Goal: Task Accomplishment & Management: Use online tool/utility

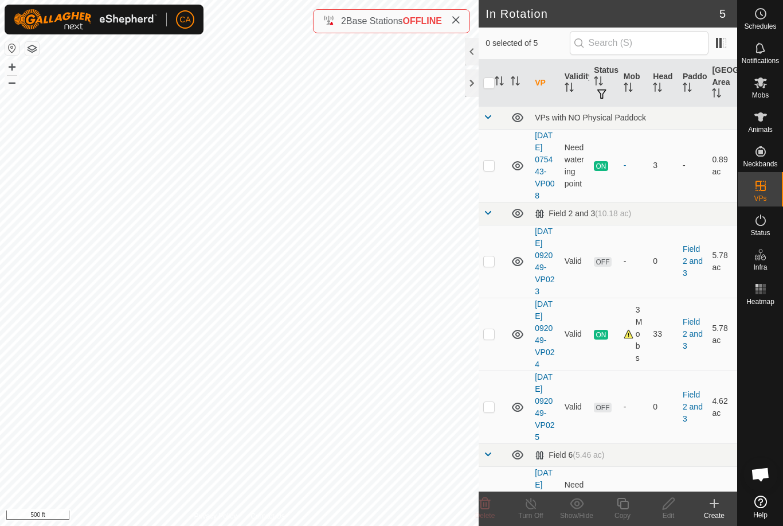
click at [489, 338] on p-checkbox at bounding box center [488, 333] width 11 height 9
click at [490, 338] on p-checkbox at bounding box center [488, 333] width 11 height 9
checkbox input "false"
click at [489, 411] on p-checkbox at bounding box center [488, 406] width 11 height 9
checkbox input "true"
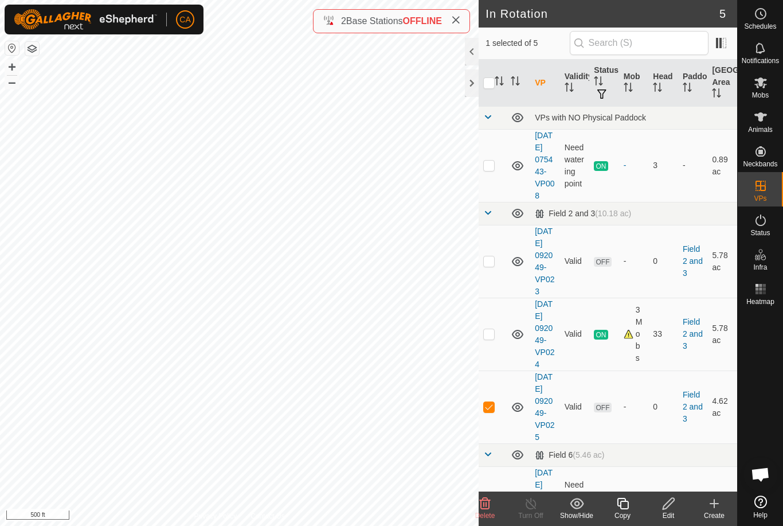
click at [674, 517] on div "Edit" at bounding box center [668, 515] width 46 height 10
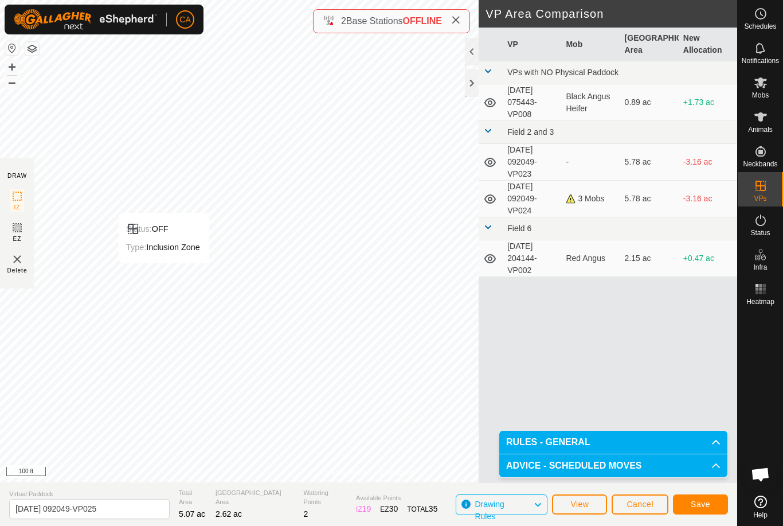
click at [708, 504] on span "Save" at bounding box center [700, 503] width 19 height 9
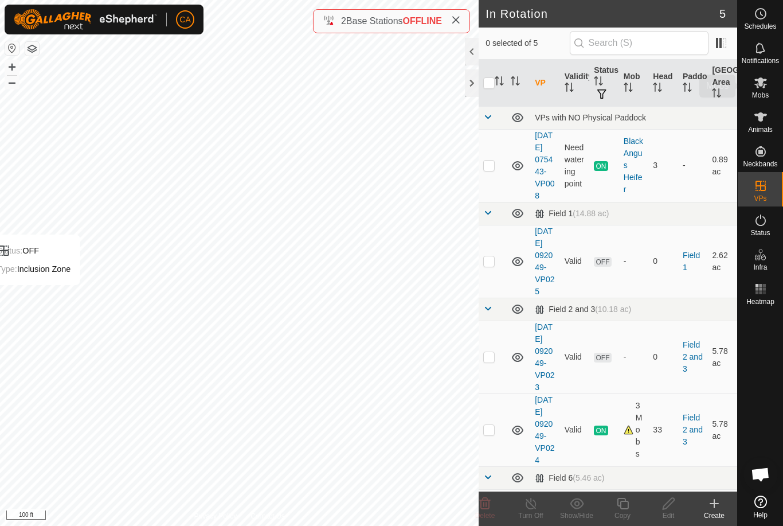
click at [754, 93] on span "Mobs" at bounding box center [760, 95] width 17 height 7
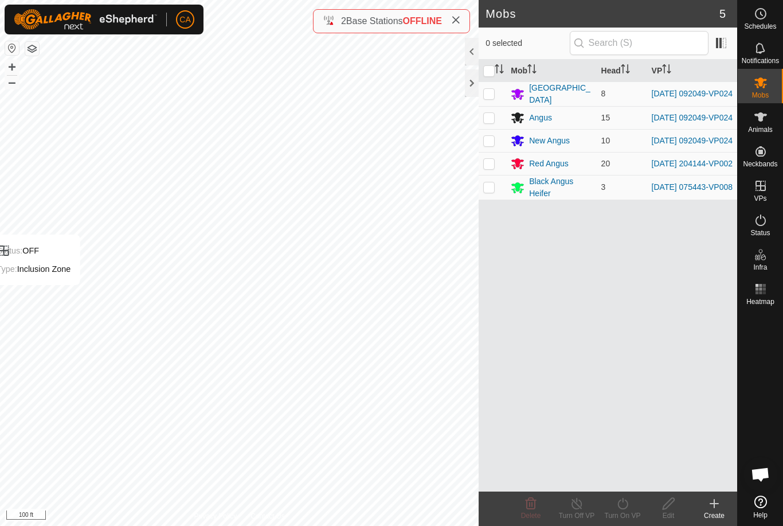
click at [485, 94] on p-checkbox at bounding box center [488, 93] width 11 height 9
checkbox input "true"
click at [491, 120] on p-checkbox at bounding box center [488, 117] width 11 height 9
checkbox input "true"
click at [486, 149] on td at bounding box center [493, 140] width 28 height 23
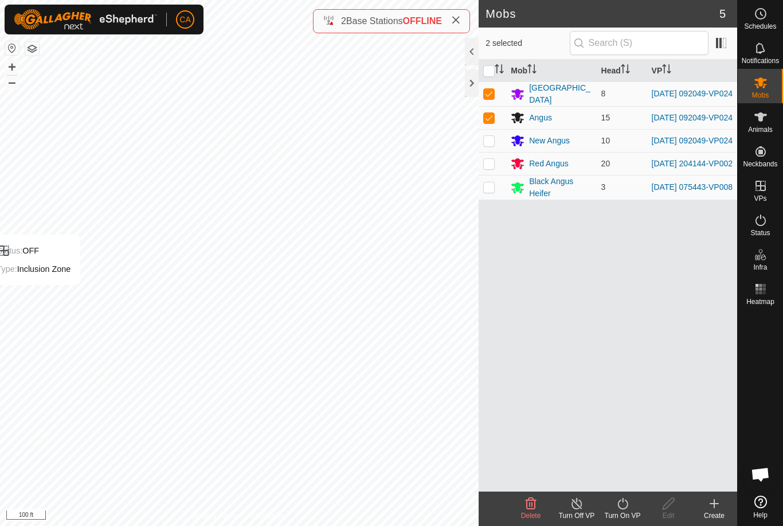
checkbox input "true"
click at [631, 510] on turn-on-svg-icon at bounding box center [623, 503] width 46 height 14
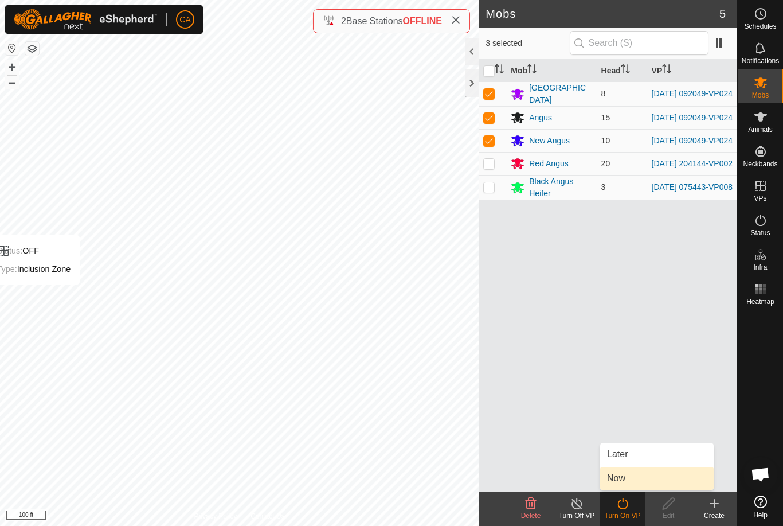
click at [647, 477] on link "Now" at bounding box center [656, 478] width 113 height 23
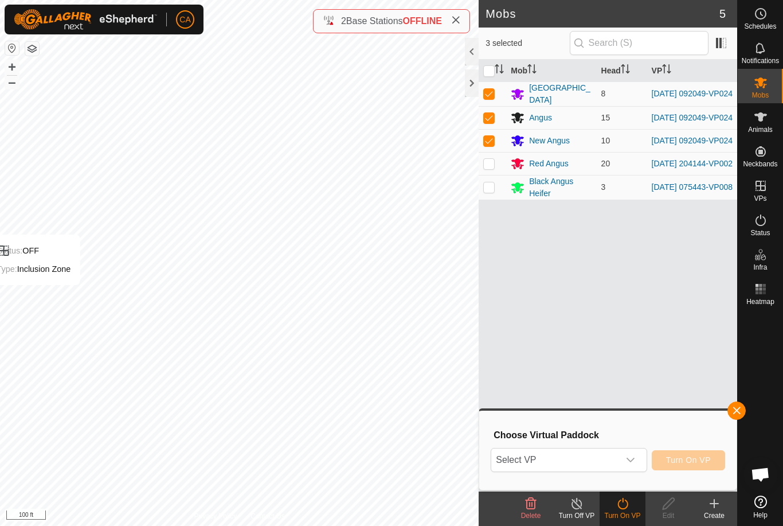
click at [606, 459] on span "Select VP" at bounding box center [554, 459] width 127 height 23
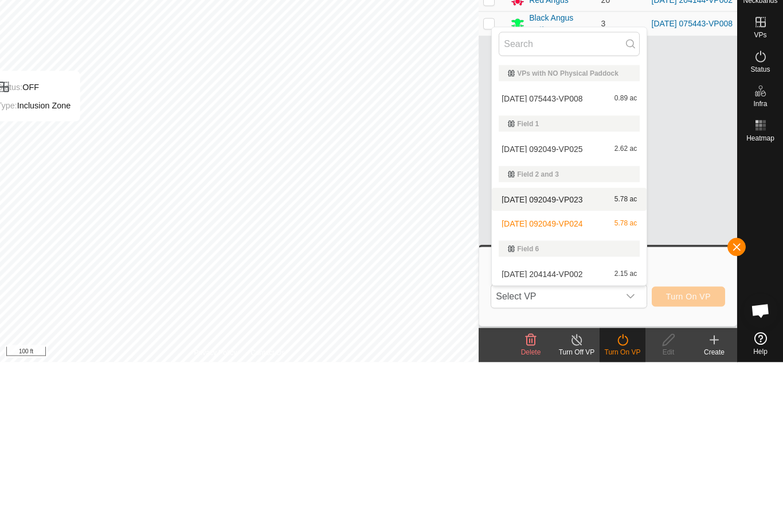
click at [582, 359] on span "[DATE] 092049-VP023" at bounding box center [542, 363] width 81 height 8
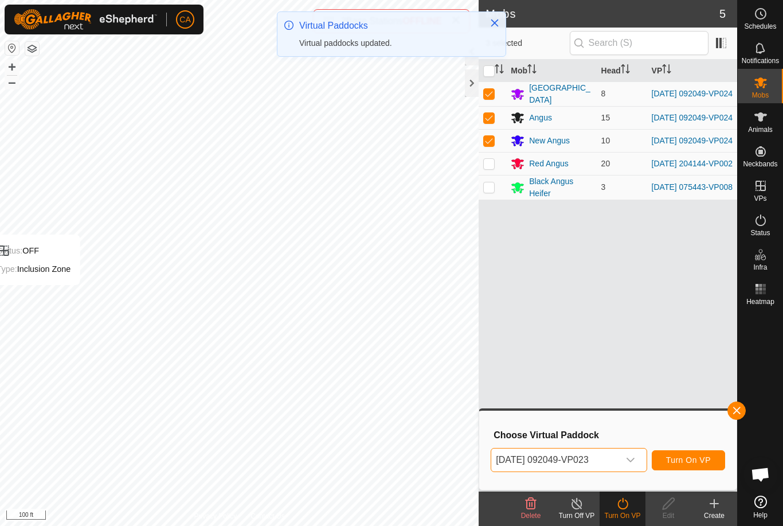
click at [604, 463] on span "[DATE] 092049-VP023" at bounding box center [554, 459] width 127 height 23
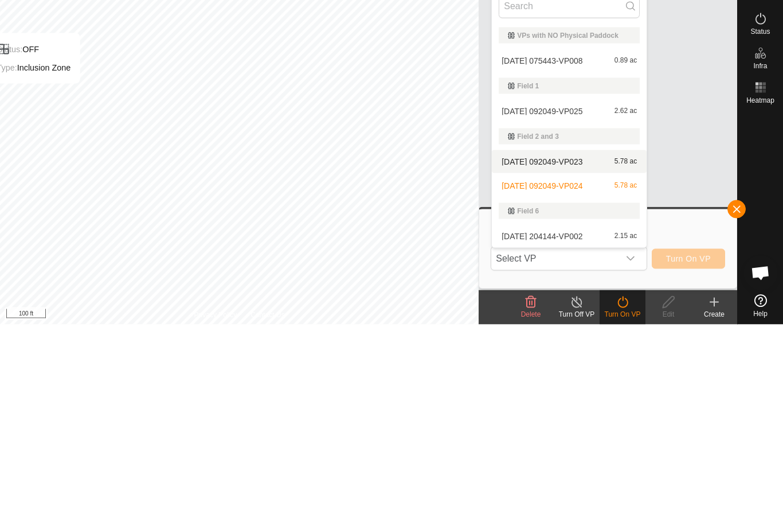
click at [578, 308] on span "[DATE] 092049-VP025" at bounding box center [542, 312] width 81 height 8
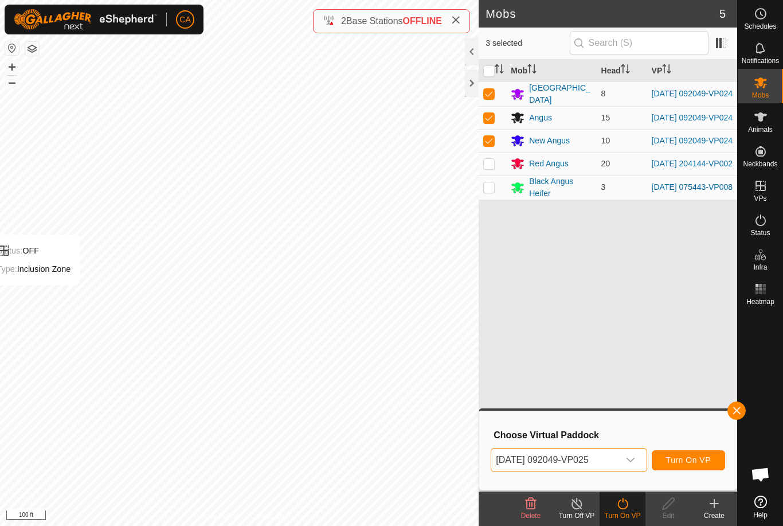
click at [694, 465] on button "Turn On VP" at bounding box center [688, 460] width 73 height 20
